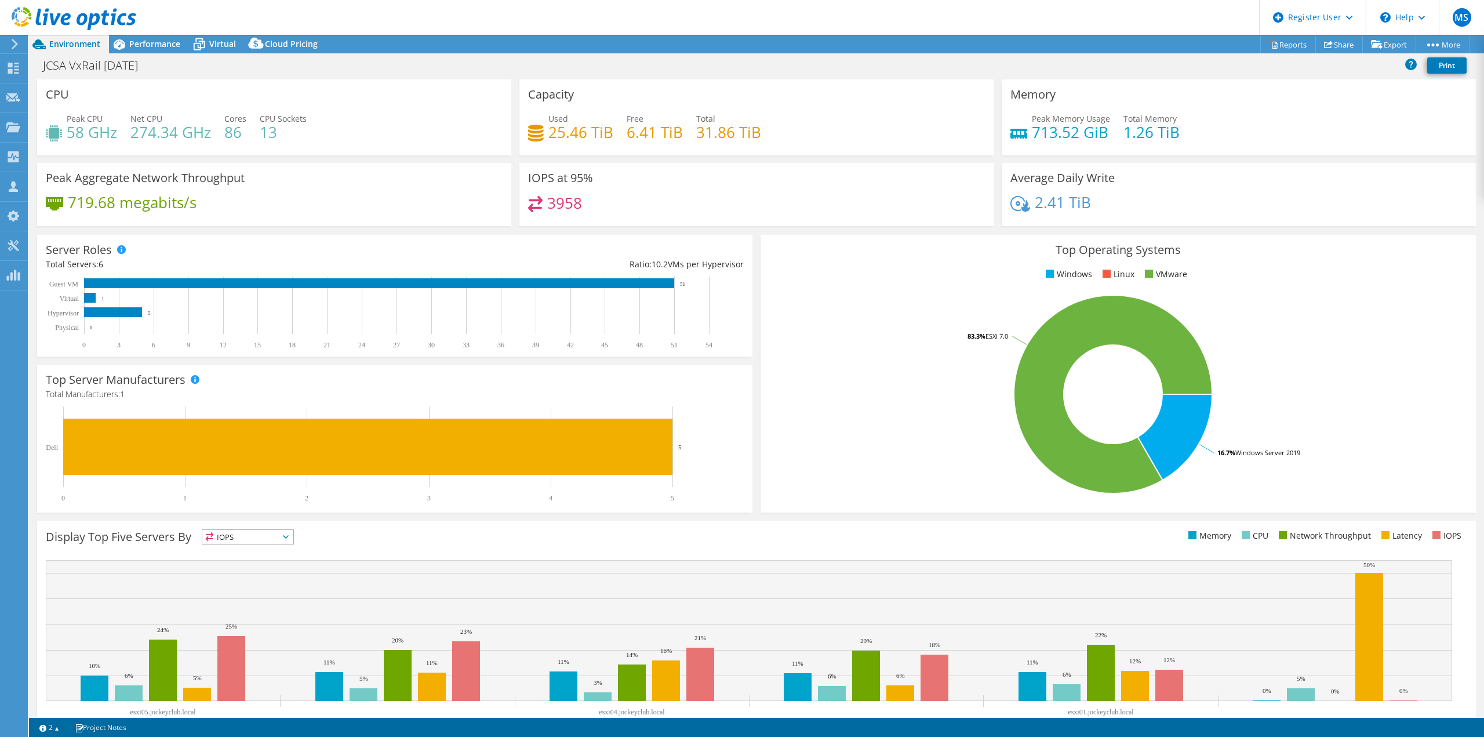
select select "USD"
